Goal: Task Accomplishment & Management: Manage account settings

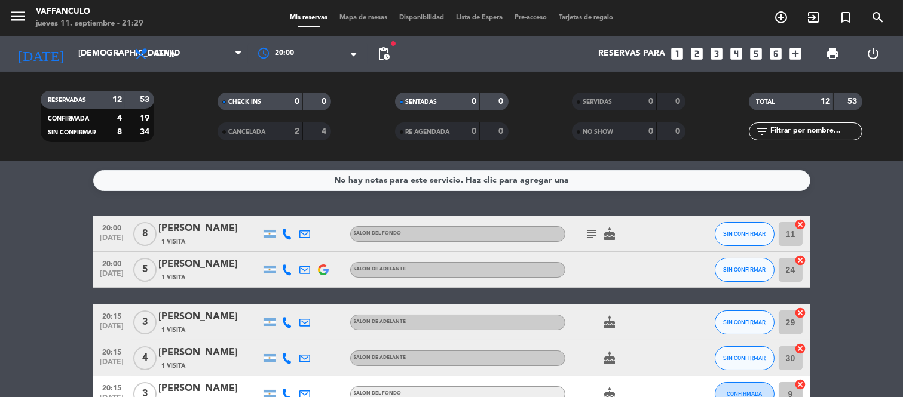
scroll to position [209, 0]
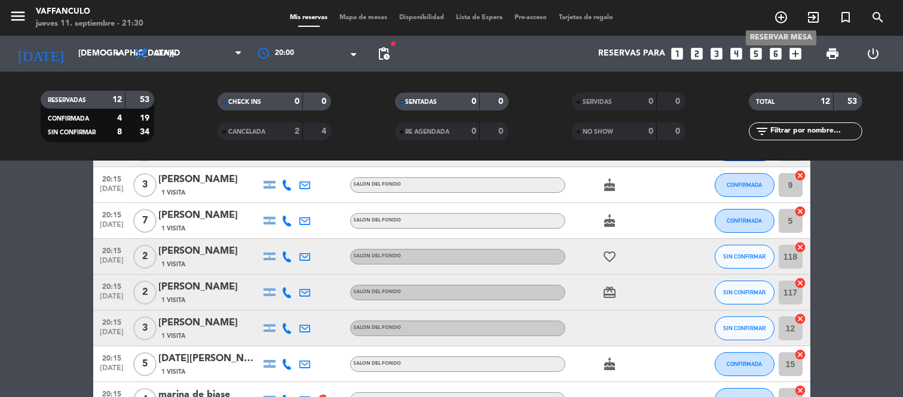
click at [768, 17] on span "add_circle_outline" at bounding box center [781, 17] width 32 height 20
drag, startPoint x: 755, startPoint y: 17, endPoint x: 804, endPoint y: 13, distance: 48.5
click at [761, 17] on div "add_circle_outline exit_to_app turned_in_not search" at bounding box center [790, 18] width 226 height 22
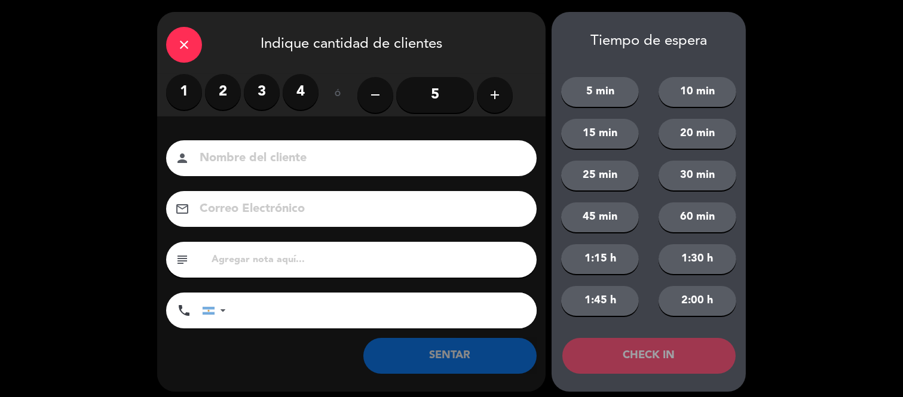
click at [785, 14] on div "close Indique cantidad de clientes 1 2 3 4 ó remove 5 add Nombre del cliente pe…" at bounding box center [451, 202] width 903 height 404
click at [189, 42] on icon "close" at bounding box center [184, 45] width 14 height 14
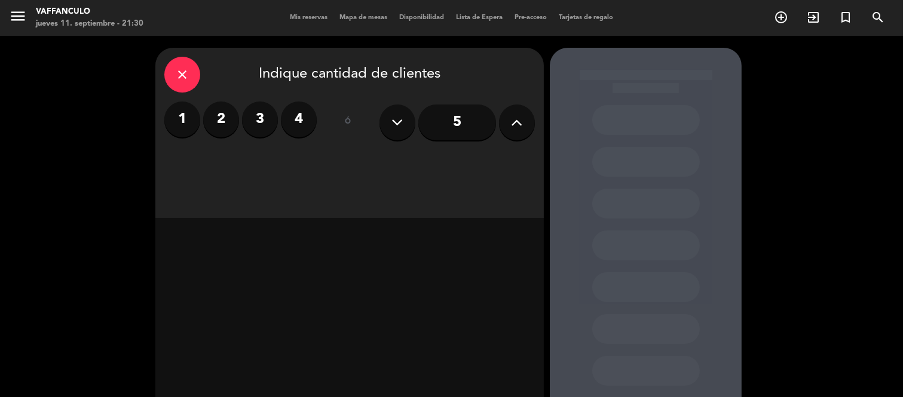
click at [309, 121] on label "4" at bounding box center [299, 120] width 36 height 36
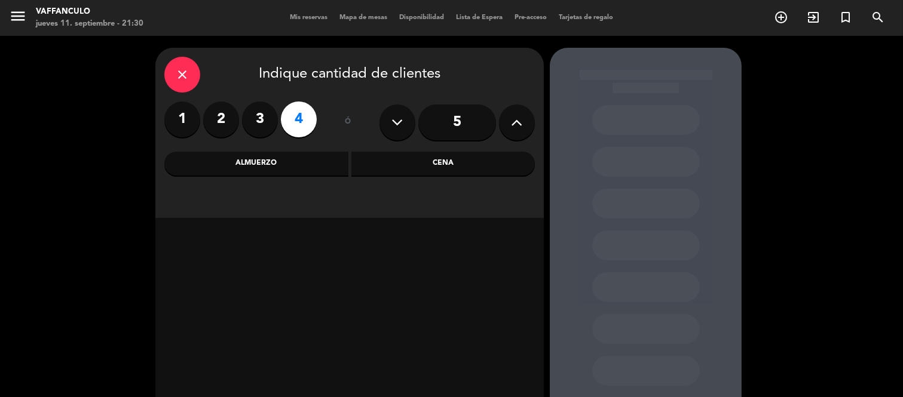
click at [448, 169] on div "Cena" at bounding box center [443, 164] width 184 height 24
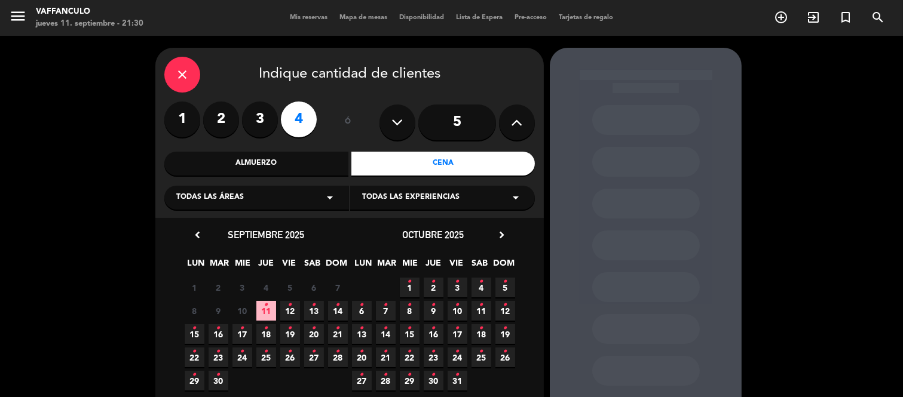
click at [306, 307] on span "13 •" at bounding box center [314, 311] width 20 height 20
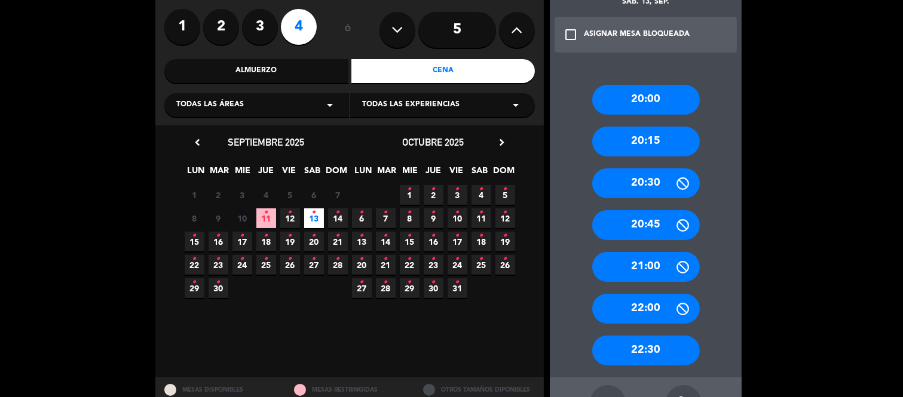
scroll to position [135, 0]
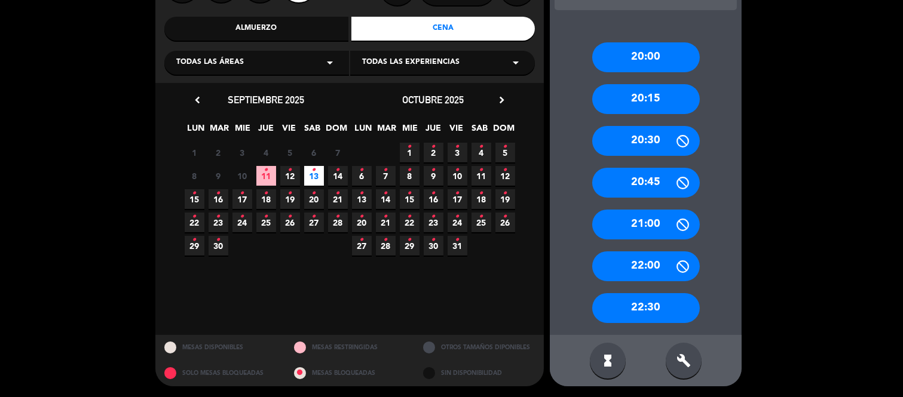
click at [633, 322] on div "22:30" at bounding box center [646, 308] width 108 height 30
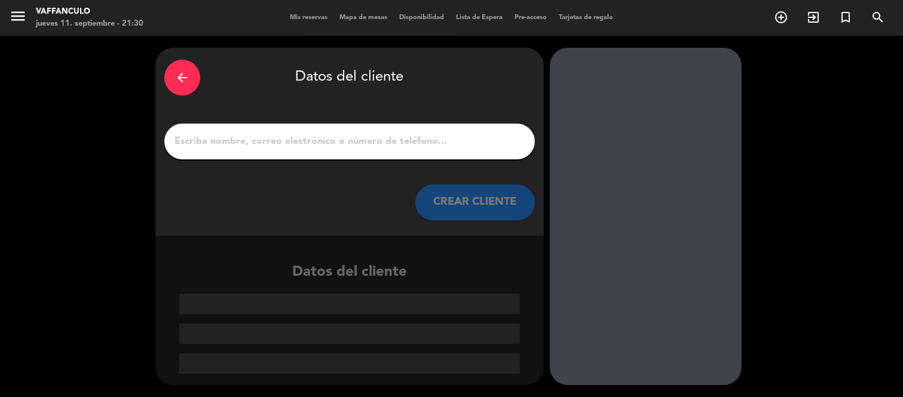
scroll to position [0, 0]
click at [311, 139] on input "1" at bounding box center [349, 141] width 353 height 17
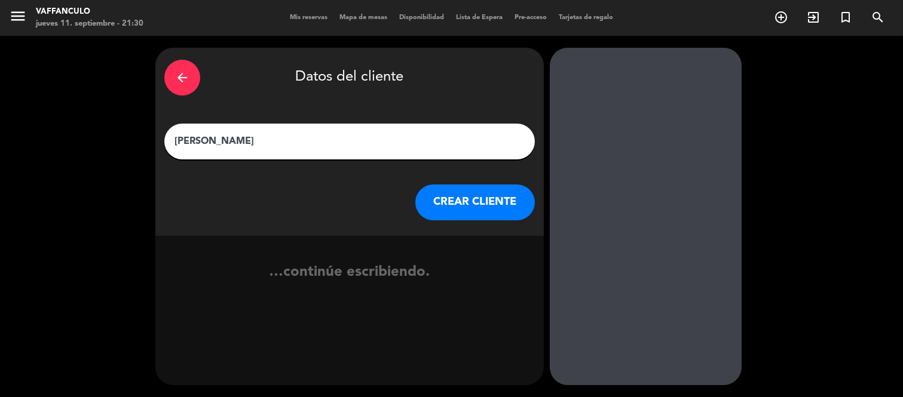
type input "[PERSON_NAME]"
click at [456, 204] on button "CREAR CLIENTE" at bounding box center [475, 203] width 120 height 36
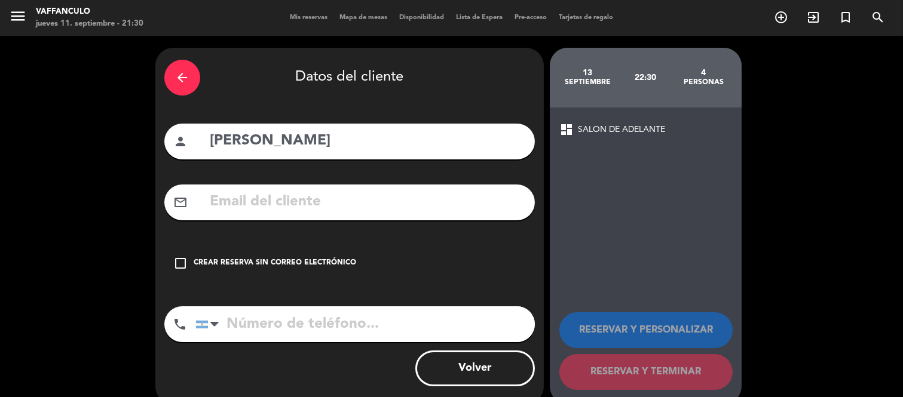
click at [259, 256] on div "check_box_outline_blank Crear reserva sin correo electrónico" at bounding box center [349, 264] width 371 height 36
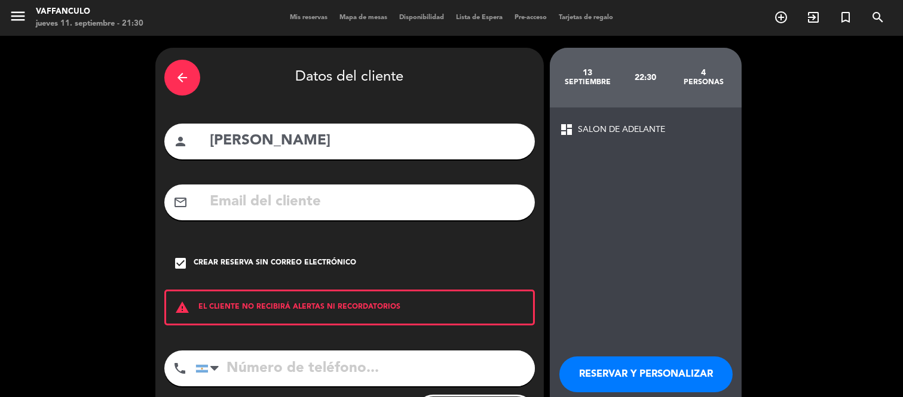
scroll to position [63, 0]
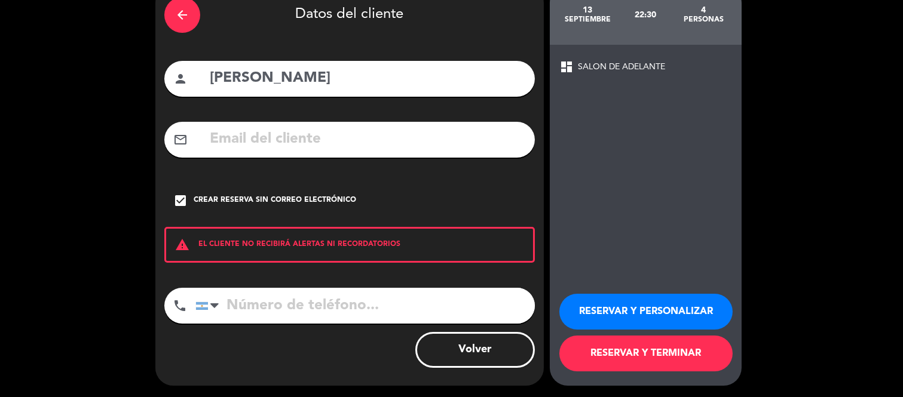
click at [654, 303] on button "RESERVAR Y PERSONALIZAR" at bounding box center [645, 312] width 173 height 36
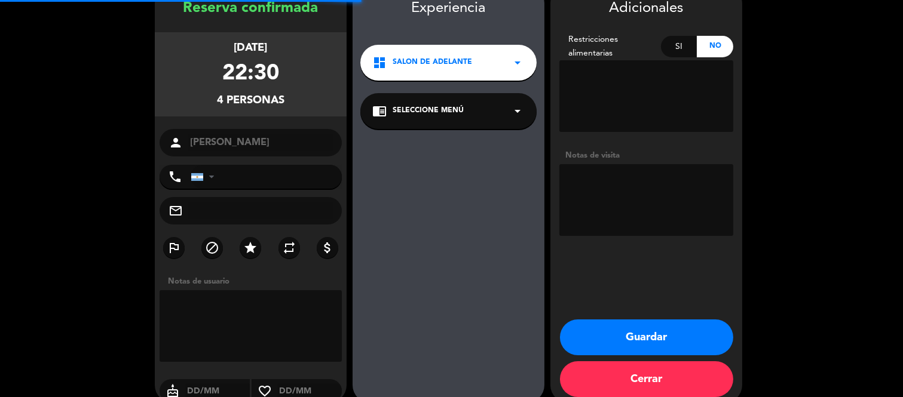
scroll to position [48, 0]
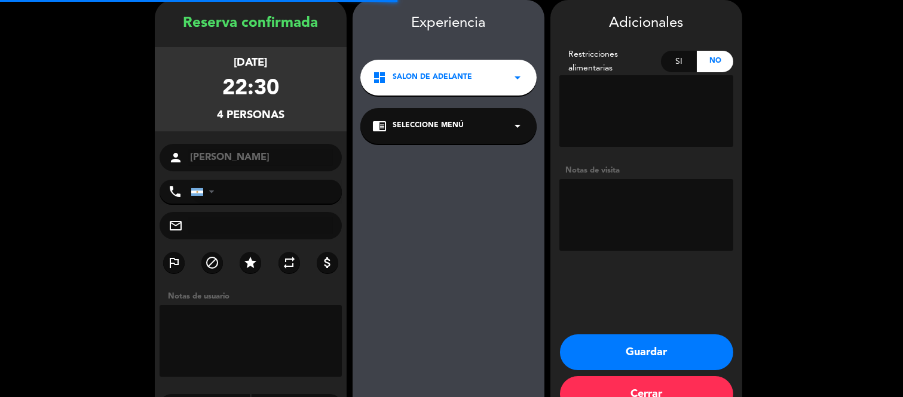
click at [417, 73] on span "SALON DE ADELANTE" at bounding box center [432, 78] width 79 height 12
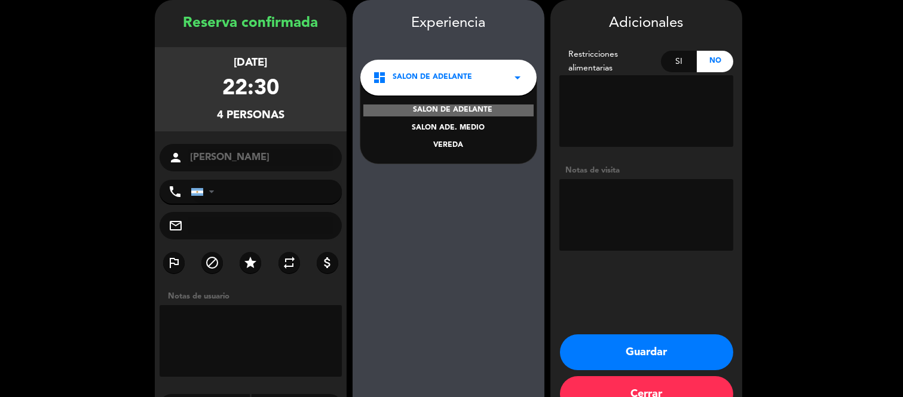
click at [463, 73] on span "SALON DE ADELANTE" at bounding box center [432, 78] width 79 height 12
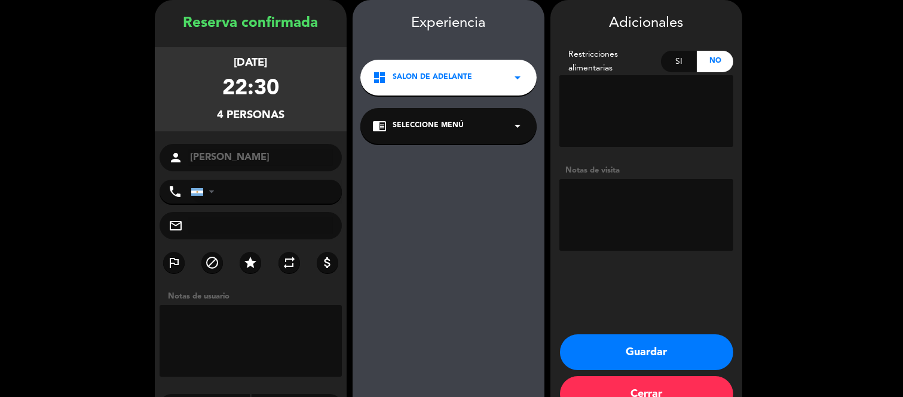
click at [623, 347] on button "Guardar" at bounding box center [646, 353] width 173 height 36
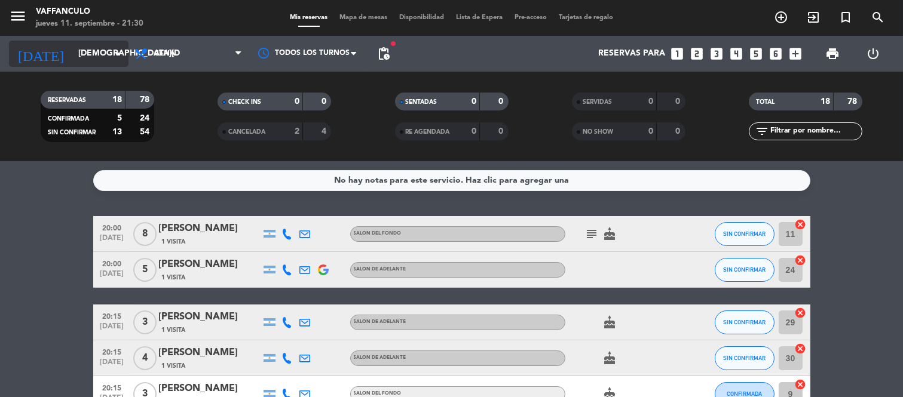
click at [74, 58] on input "[DEMOGRAPHIC_DATA][DATE]" at bounding box center [129, 54] width 114 height 22
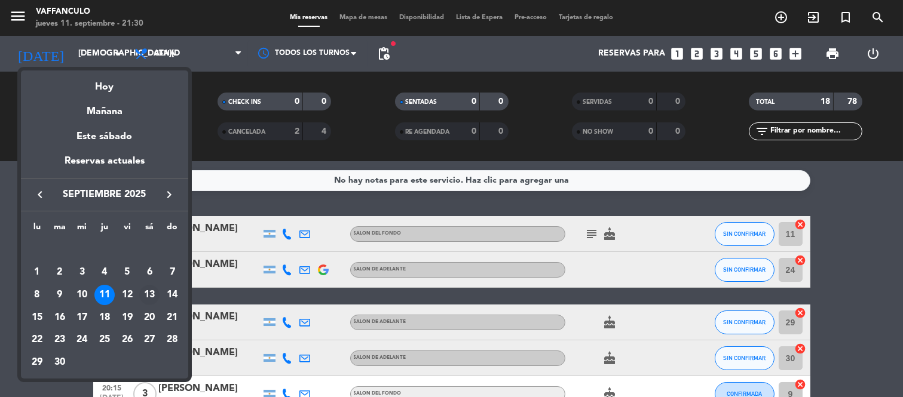
click at [141, 294] on div "13" at bounding box center [149, 295] width 20 height 20
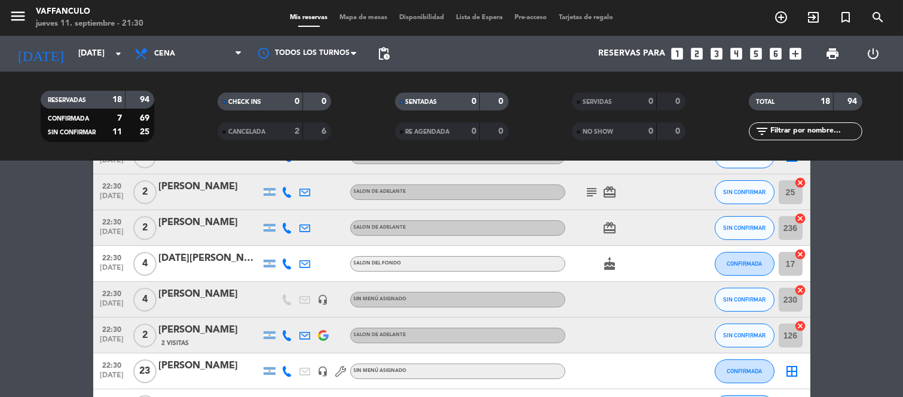
scroll to position [464, 0]
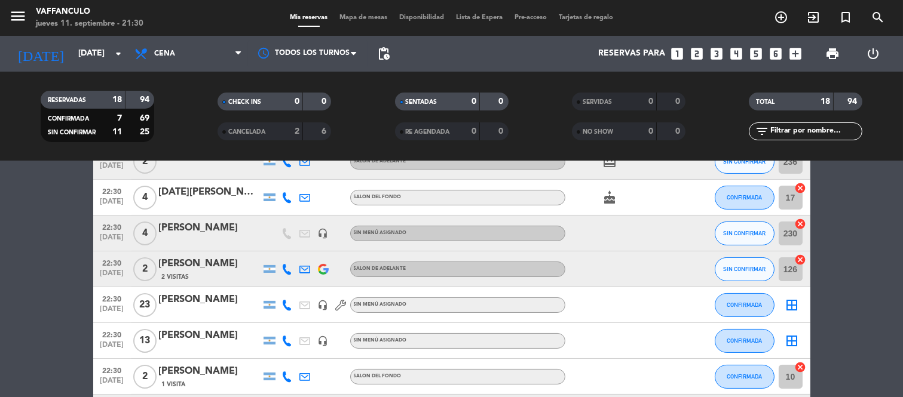
click at [213, 221] on div "[PERSON_NAME]" at bounding box center [210, 229] width 102 height 16
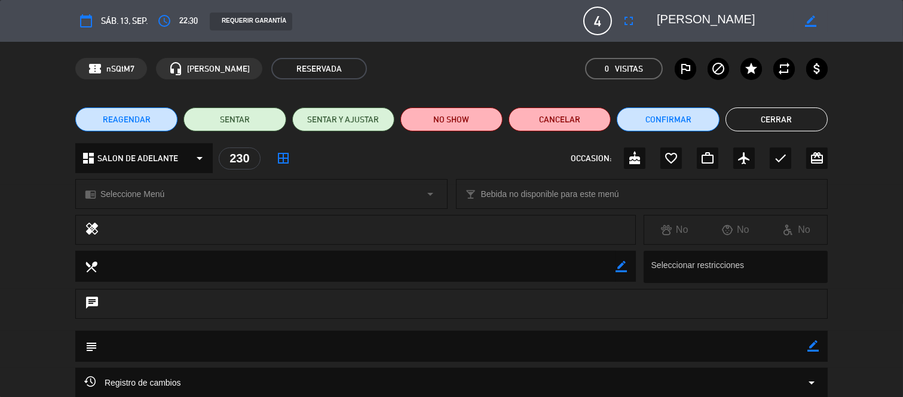
click at [175, 161] on span "SALON DE ADELANTE" at bounding box center [137, 159] width 81 height 14
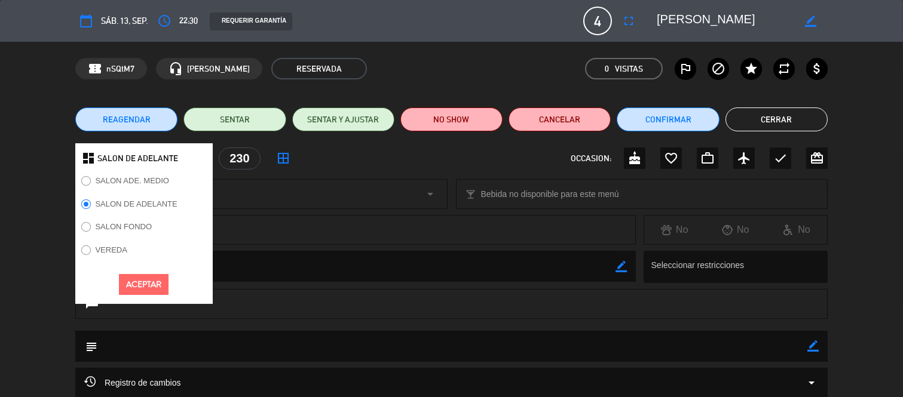
click at [145, 228] on label "SALON FONDO" at bounding box center [123, 227] width 57 height 8
click at [152, 283] on button "Aceptar" at bounding box center [144, 284] width 50 height 21
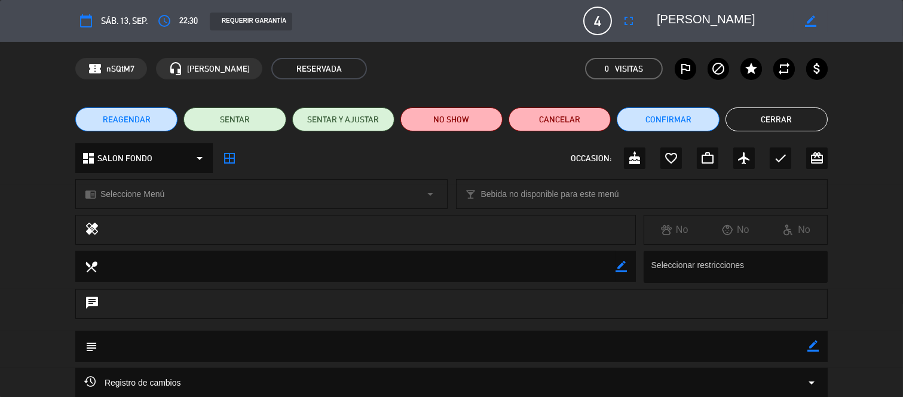
click at [130, 191] on span "Seleccione Menú" at bounding box center [132, 195] width 64 height 14
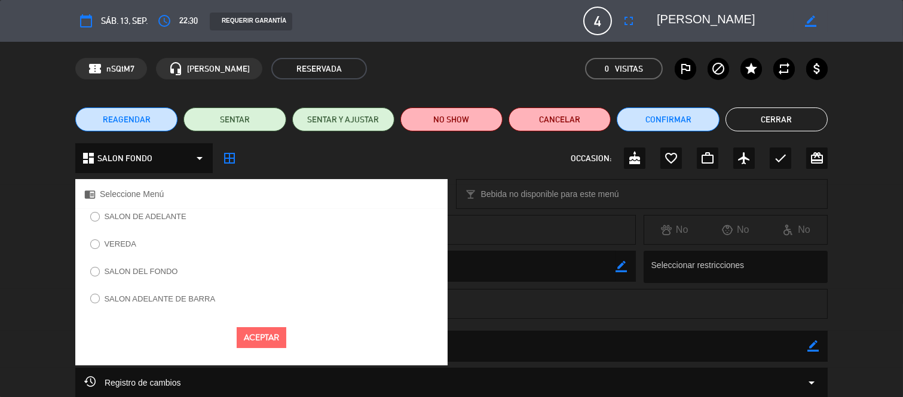
click at [154, 275] on label "SALON DEL FONDO" at bounding box center [141, 272] width 74 height 8
click at [290, 350] on div "Aceptar" at bounding box center [261, 338] width 372 height 39
click at [282, 335] on button "Aceptar" at bounding box center [262, 337] width 50 height 21
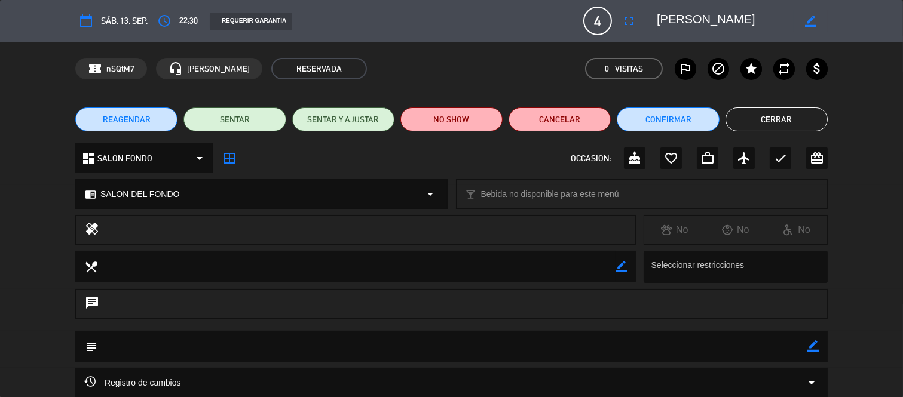
click at [768, 123] on button "Cerrar" at bounding box center [777, 120] width 102 height 24
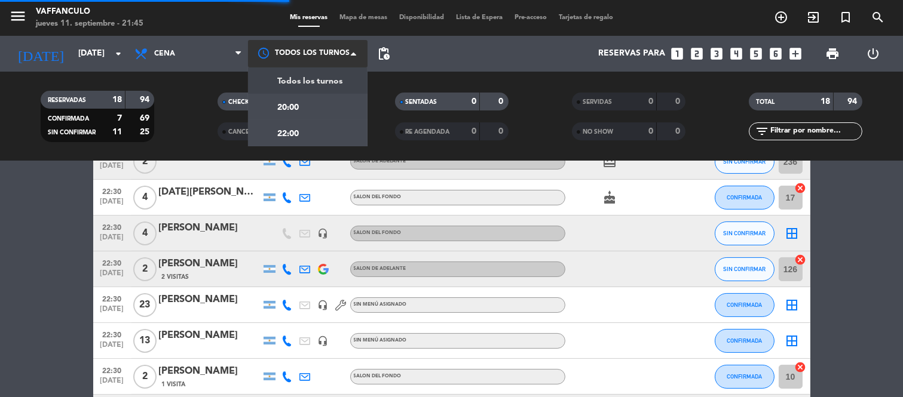
click at [304, 52] on div at bounding box center [308, 53] width 120 height 27
click at [312, 122] on div "22:00" at bounding box center [308, 133] width 120 height 26
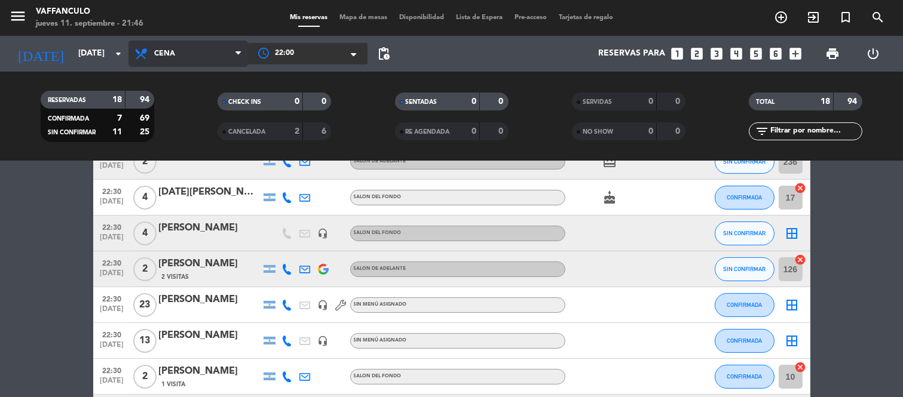
click at [208, 56] on span "Cena" at bounding box center [188, 54] width 120 height 26
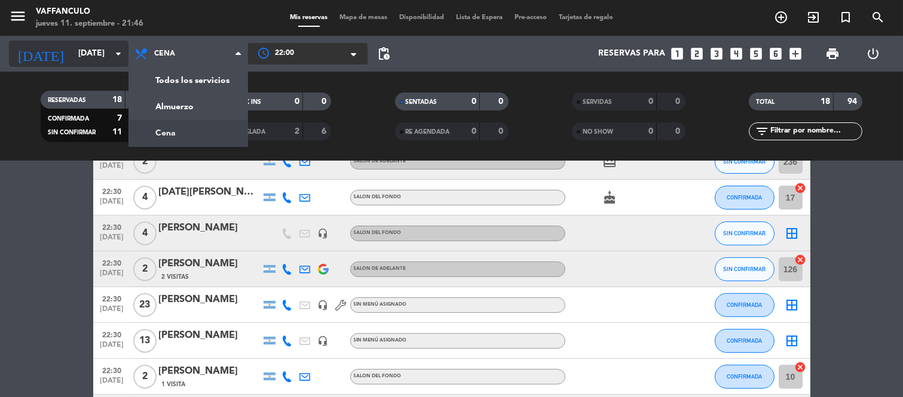
click at [72, 62] on input "[DATE]" at bounding box center [129, 54] width 114 height 22
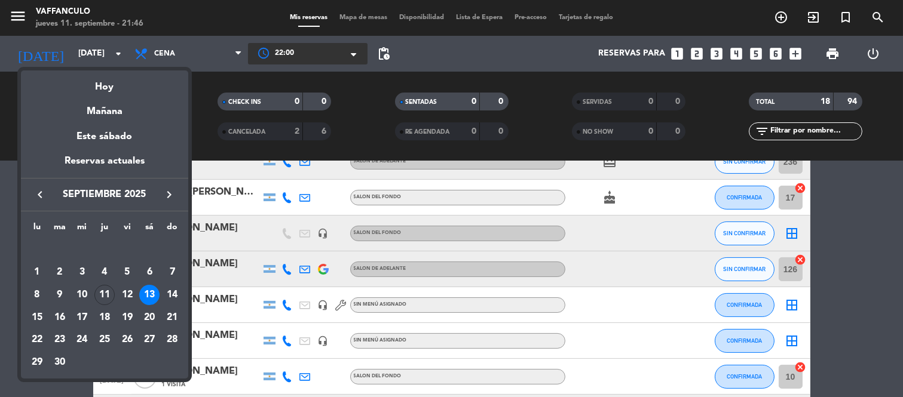
click at [176, 54] on div at bounding box center [451, 198] width 903 height 397
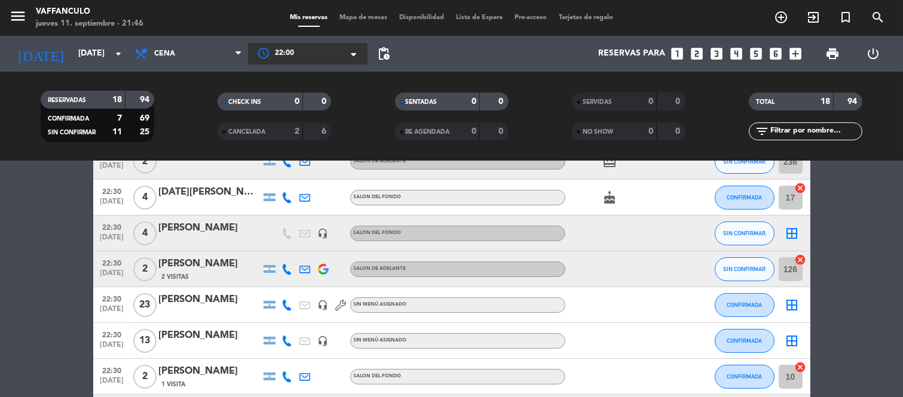
click at [268, 56] on div at bounding box center [308, 54] width 120 height 22
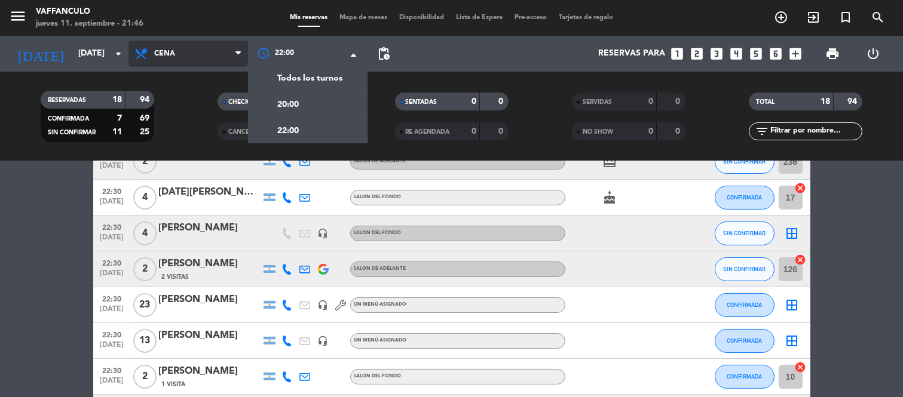
click at [172, 52] on span "Cena" at bounding box center [164, 54] width 21 height 8
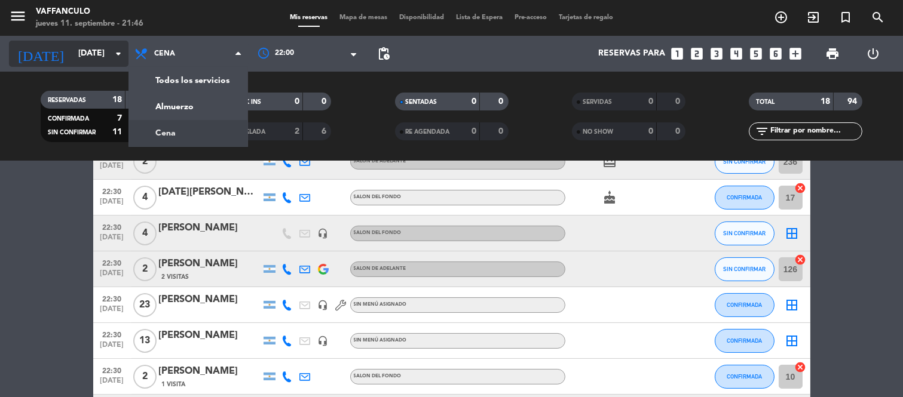
click at [79, 53] on input "[DATE]" at bounding box center [129, 54] width 114 height 22
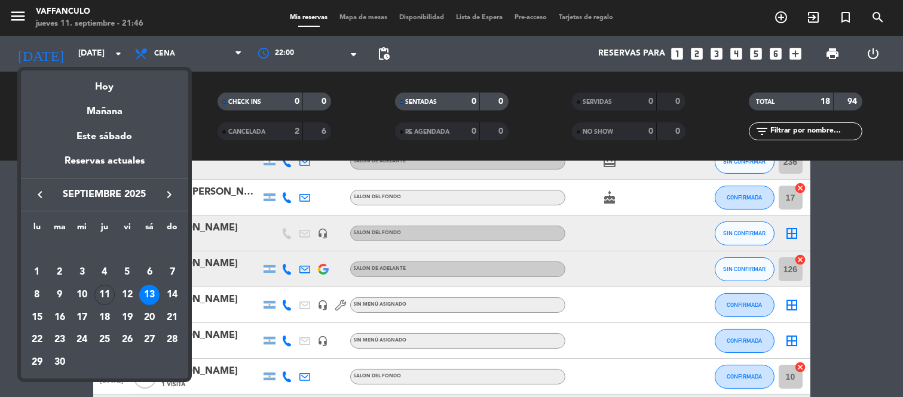
click at [132, 290] on div "12" at bounding box center [127, 295] width 20 height 20
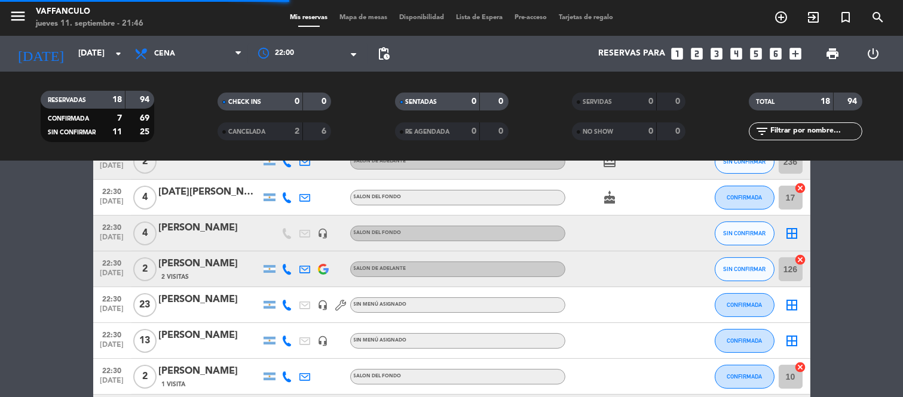
scroll to position [308, 0]
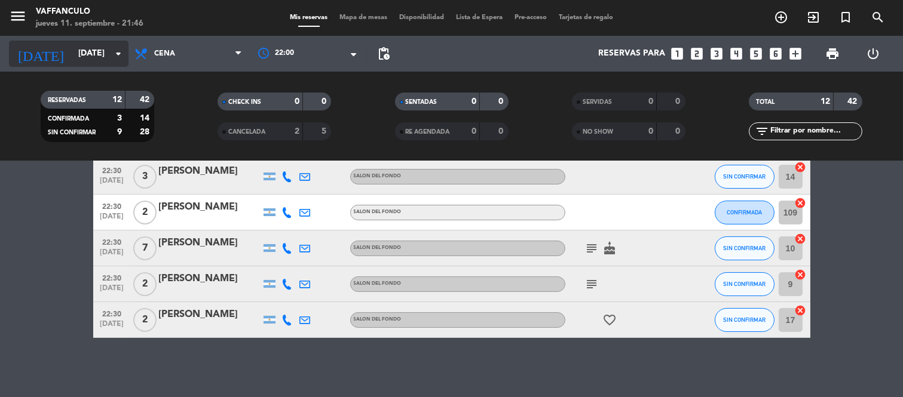
click at [82, 57] on input "[DATE]" at bounding box center [129, 54] width 114 height 22
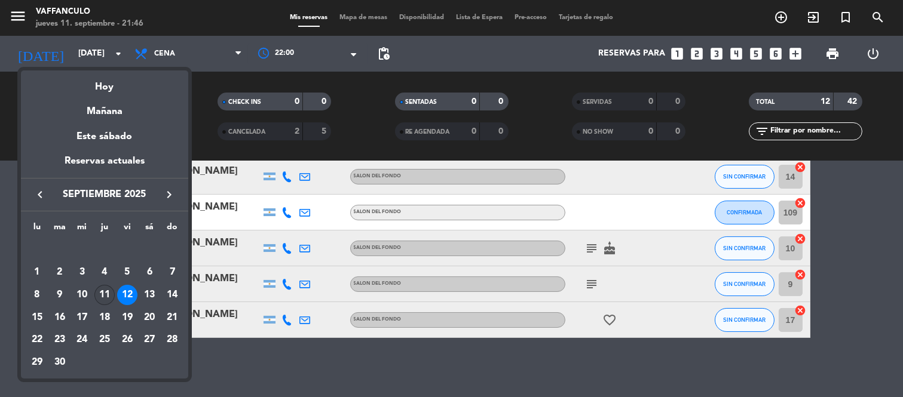
click at [103, 294] on div "11" at bounding box center [104, 295] width 20 height 20
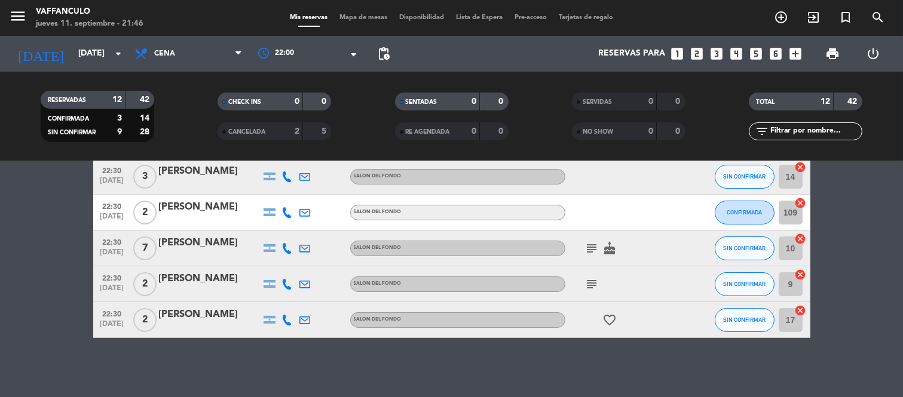
type input "[DEMOGRAPHIC_DATA][DATE]"
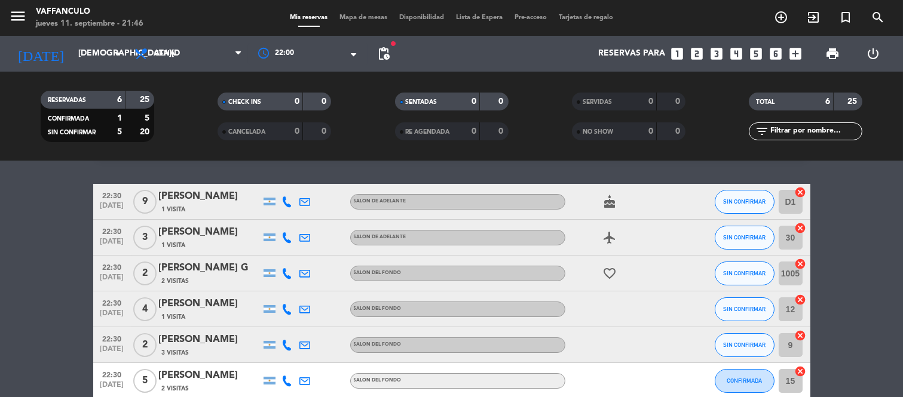
scroll to position [0, 0]
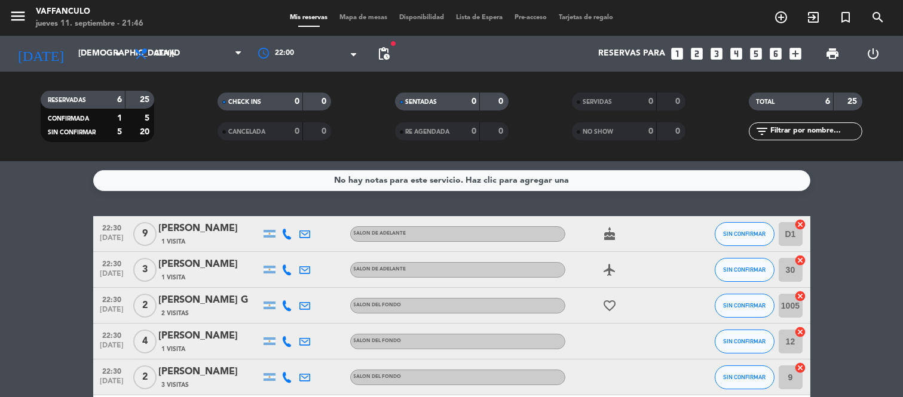
click at [160, 230] on div "[PERSON_NAME]" at bounding box center [210, 229] width 102 height 16
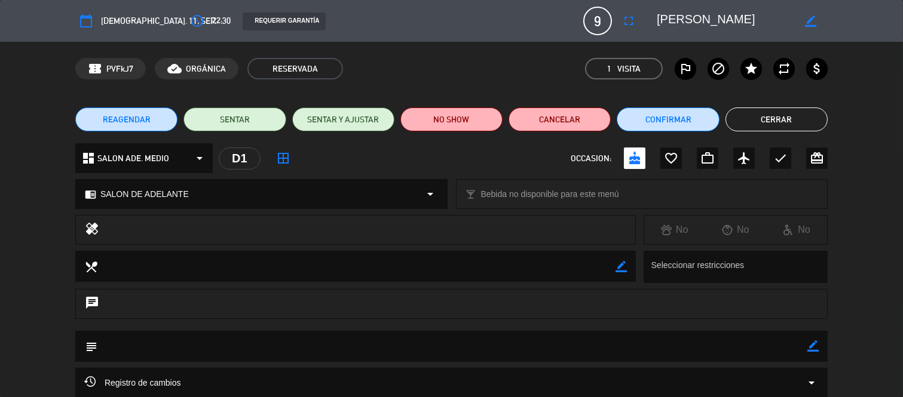
click at [770, 117] on button "Cerrar" at bounding box center [777, 120] width 102 height 24
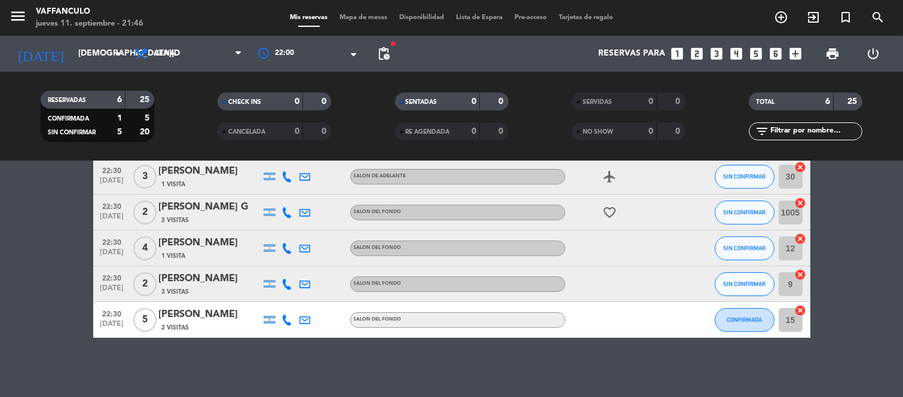
scroll to position [27, 0]
